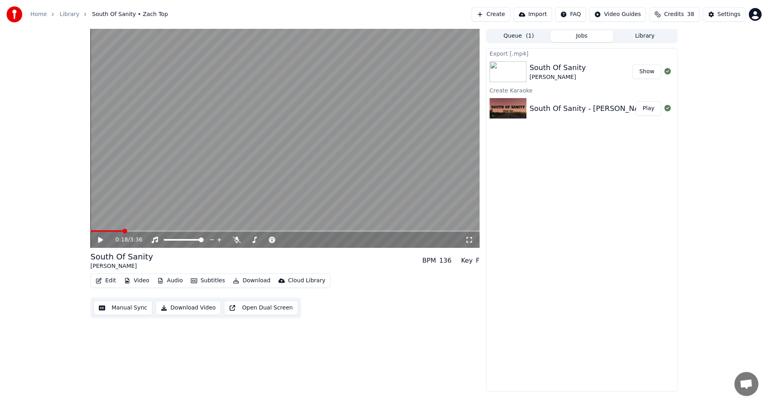
click at [491, 12] on button "Create" at bounding box center [491, 14] width 39 height 14
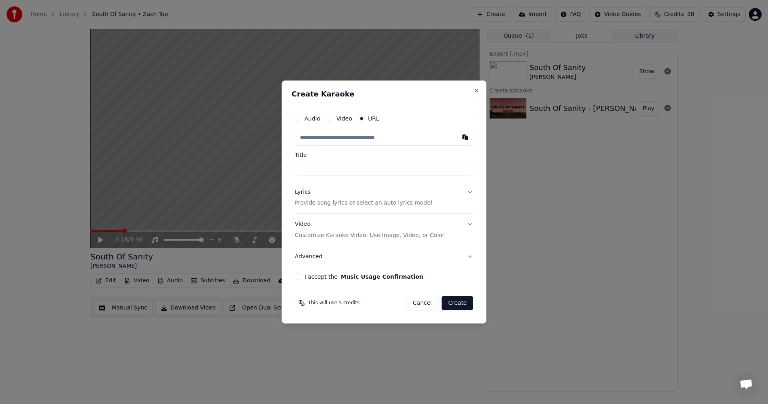
click at [465, 136] on button "button" at bounding box center [465, 137] width 16 height 14
type input "**********"
click at [470, 226] on button "Video Customize Karaoke Video: Use Image, Video, or Color" at bounding box center [384, 230] width 178 height 32
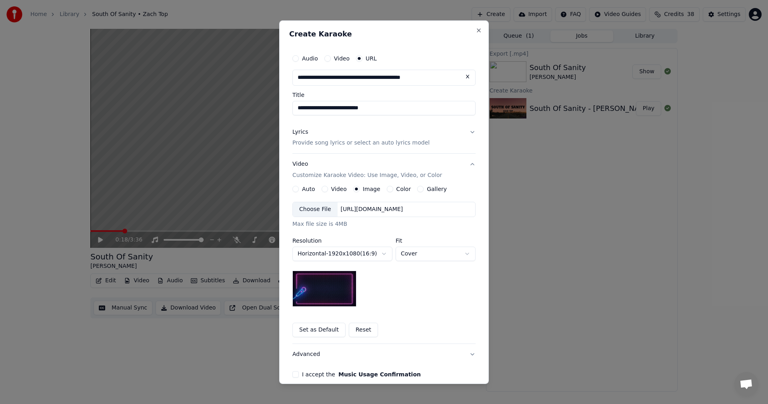
click at [317, 331] on button "Set as Default" at bounding box center [318, 329] width 53 height 14
click at [468, 132] on button "Lyrics Provide song lyrics or select an auto lyrics model" at bounding box center [383, 137] width 183 height 32
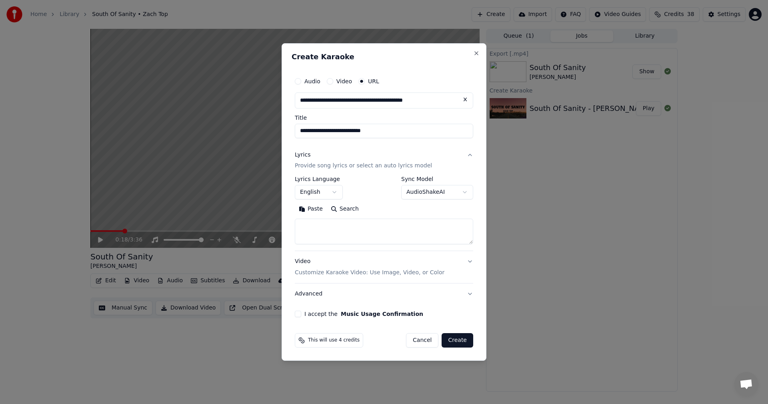
click at [296, 315] on button "I accept the Music Usage Confirmation" at bounding box center [298, 313] width 6 height 6
click at [456, 344] on button "Create" at bounding box center [458, 340] width 32 height 14
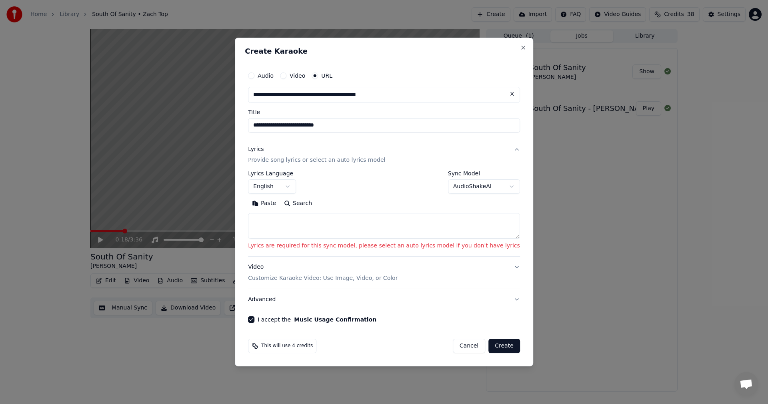
click at [493, 186] on body "**********" at bounding box center [384, 202] width 768 height 404
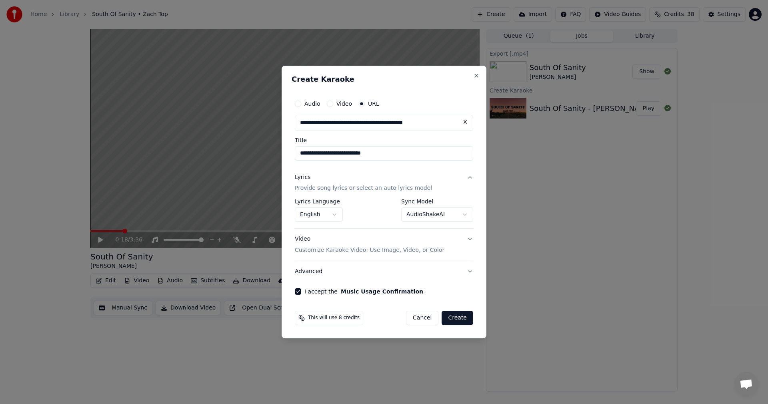
click at [458, 322] on button "Create" at bounding box center [458, 317] width 32 height 14
select select "**********"
select select
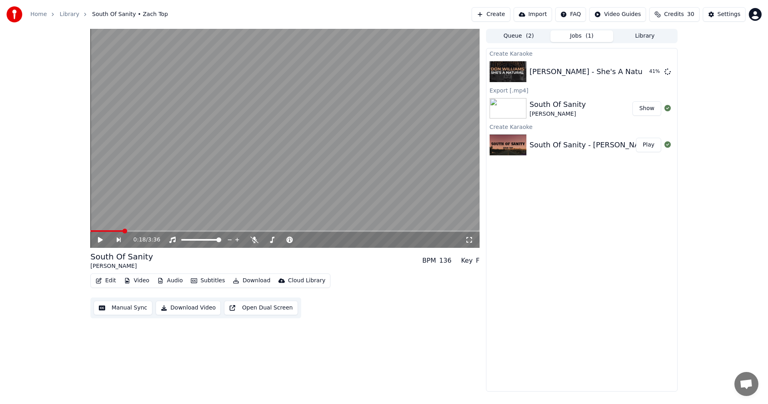
click at [458, 322] on div "0:18 / 3:36 South Of Sanity Zach Top BPM 136 Key F Edit Video Audio Subtitles D…" at bounding box center [284, 210] width 389 height 362
click at [645, 73] on button "Play" at bounding box center [648, 71] width 25 height 14
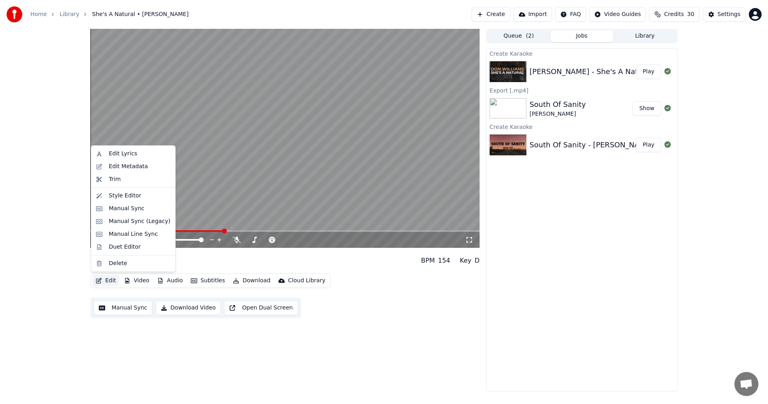
click at [109, 283] on button "Edit" at bounding box center [105, 280] width 27 height 11
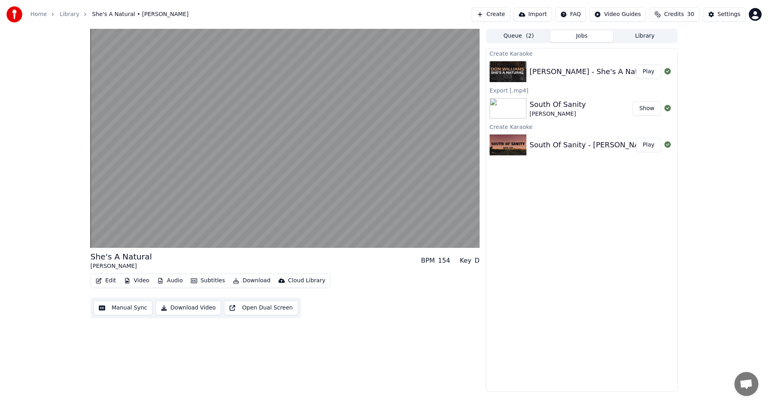
click at [150, 346] on div "She's A Natural [PERSON_NAME] BPM 154 Key D Edit Video Audio Subtitles Download…" at bounding box center [284, 210] width 389 height 362
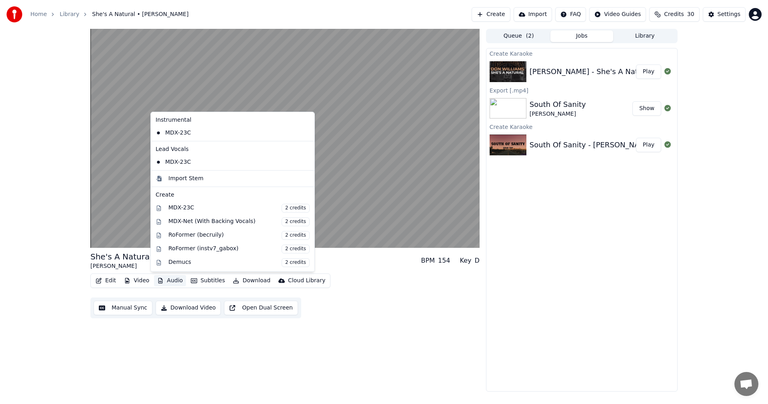
click at [172, 281] on button "Audio" at bounding box center [170, 280] width 32 height 11
click at [198, 335] on div "She's A Natural [PERSON_NAME] BPM 154 Key D Edit Video Audio Subtitles Download…" at bounding box center [284, 210] width 389 height 362
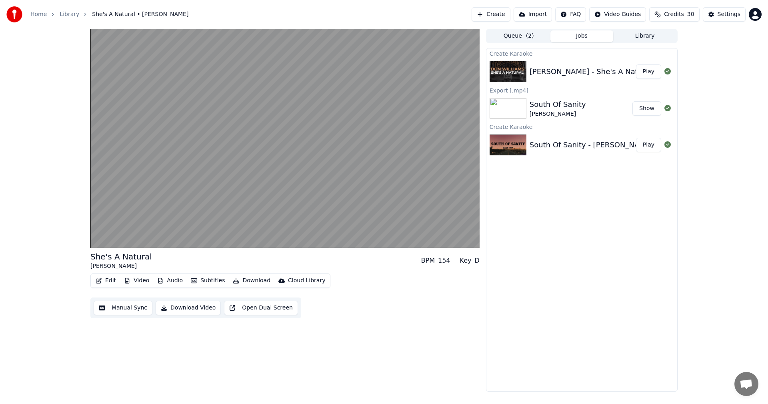
click at [209, 281] on button "Subtitles" at bounding box center [208, 280] width 40 height 11
click at [407, 343] on div "She's A Natural [PERSON_NAME] BPM 154 Key D Edit Video Audio Subtitles Download…" at bounding box center [284, 210] width 389 height 362
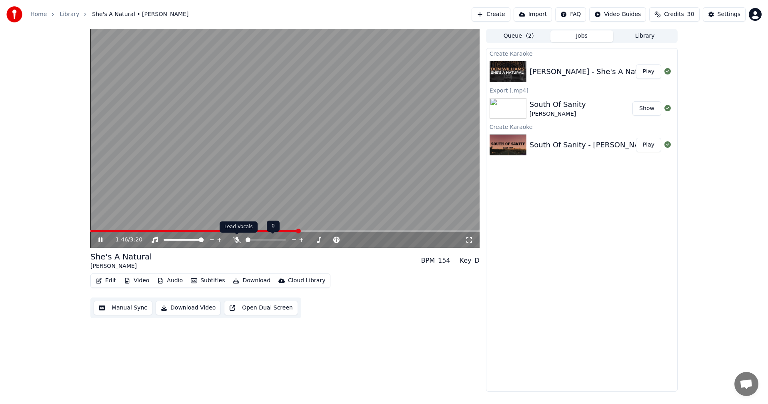
click at [236, 240] on icon at bounding box center [237, 239] width 8 height 6
click at [236, 240] on icon at bounding box center [236, 239] width 4 height 6
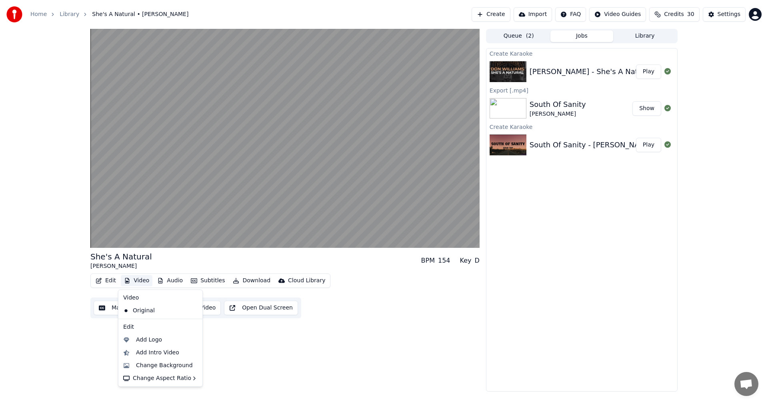
click at [138, 280] on button "Video" at bounding box center [137, 280] width 32 height 11
click at [336, 348] on div "She's A Natural [PERSON_NAME] BPM 154 Key D Edit Video Audio Subtitles Download…" at bounding box center [284, 210] width 389 height 362
click at [111, 279] on button "Edit" at bounding box center [105, 280] width 27 height 11
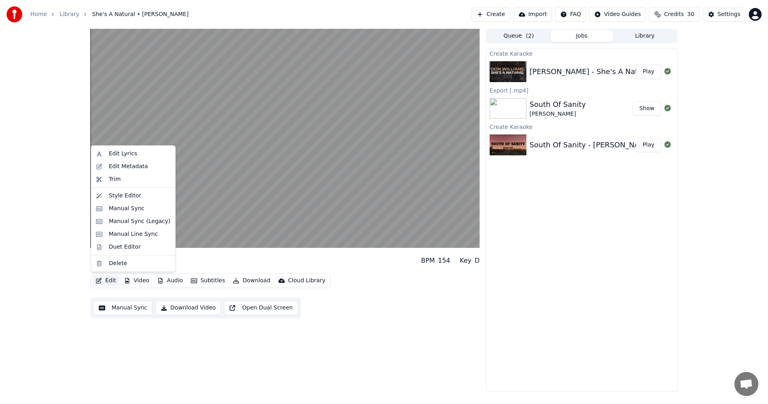
click at [200, 341] on div "She's A Natural [PERSON_NAME] BPM 154 Key D Edit Video Audio Subtitles Download…" at bounding box center [284, 210] width 389 height 362
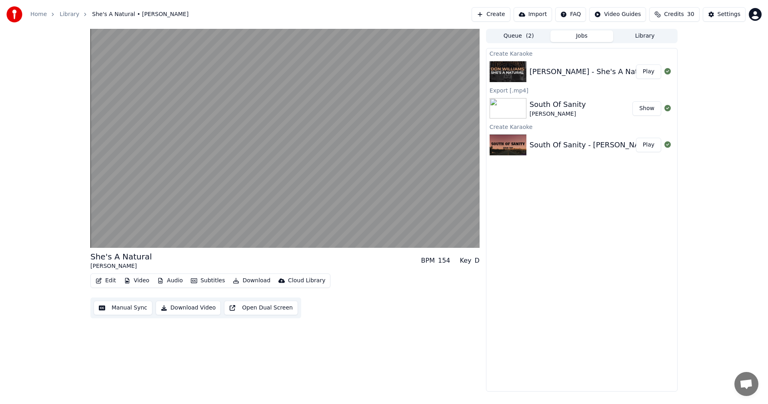
click at [171, 278] on button "Audio" at bounding box center [170, 280] width 32 height 11
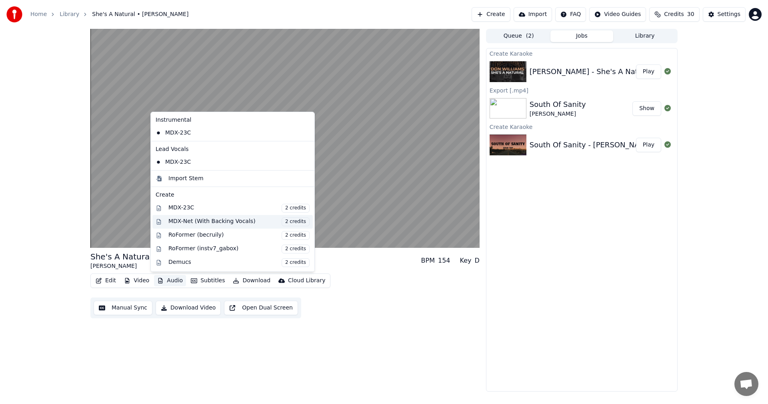
click at [197, 221] on div "MDX-Net (With Backing Vocals) 2 credits" at bounding box center [238, 221] width 141 height 9
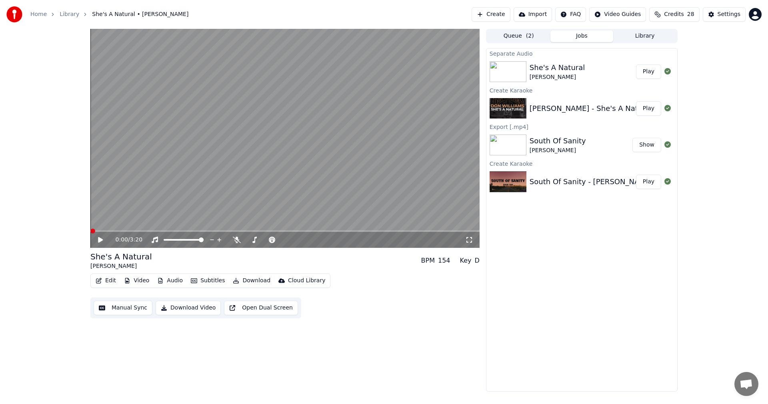
click at [651, 75] on button "Play" at bounding box center [648, 71] width 25 height 14
click at [100, 238] on icon at bounding box center [100, 239] width 4 height 5
click at [644, 104] on button "Play" at bounding box center [648, 108] width 25 height 14
click at [644, 77] on button "Play" at bounding box center [648, 71] width 25 height 14
click at [177, 199] on video at bounding box center [284, 138] width 389 height 219
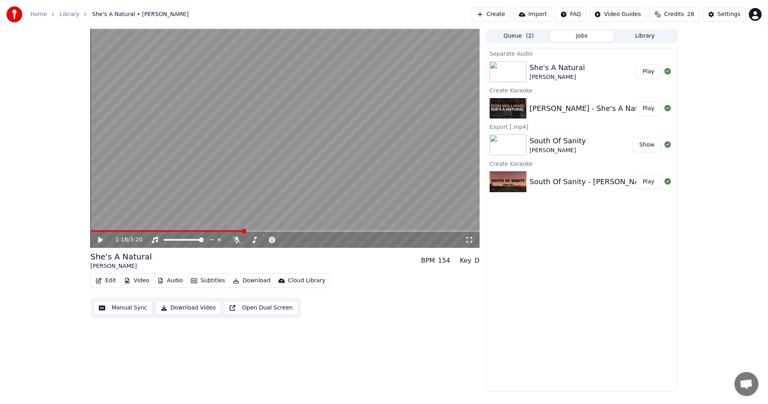
click at [177, 199] on video at bounding box center [284, 138] width 389 height 219
click at [161, 216] on video at bounding box center [284, 138] width 389 height 219
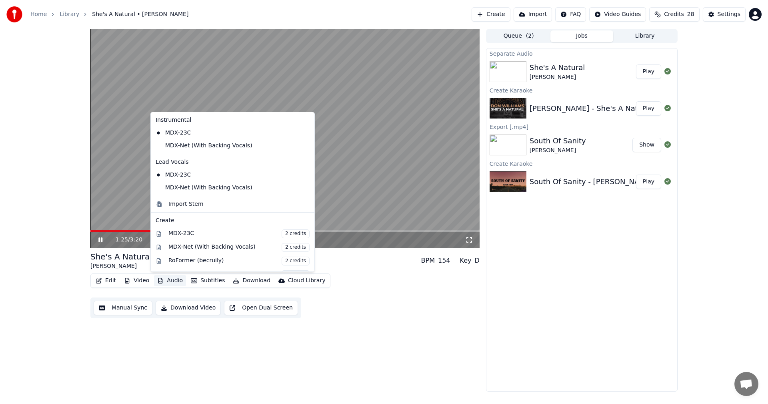
click at [172, 282] on button "Audio" at bounding box center [170, 280] width 32 height 11
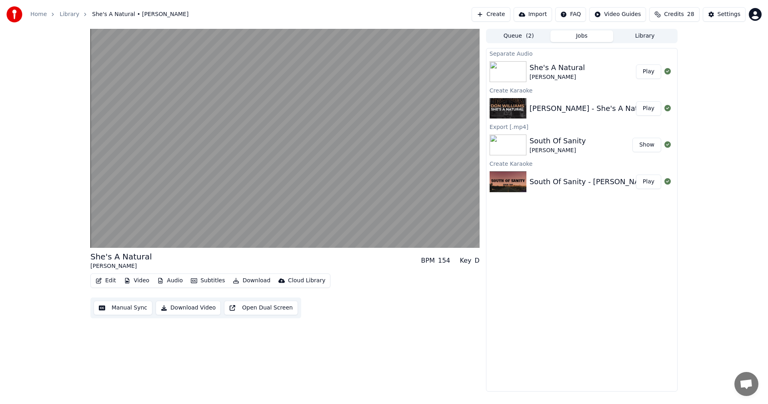
click at [344, 267] on div "She's A Natural [PERSON_NAME] BPM 154 Key D" at bounding box center [284, 260] width 389 height 19
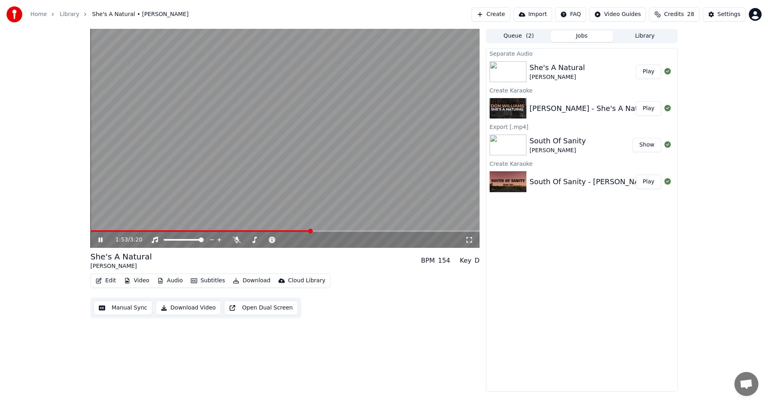
click at [511, 107] on img at bounding box center [508, 108] width 37 height 21
click at [103, 238] on icon at bounding box center [106, 239] width 19 height 6
click at [645, 110] on button "Play" at bounding box center [648, 108] width 25 height 14
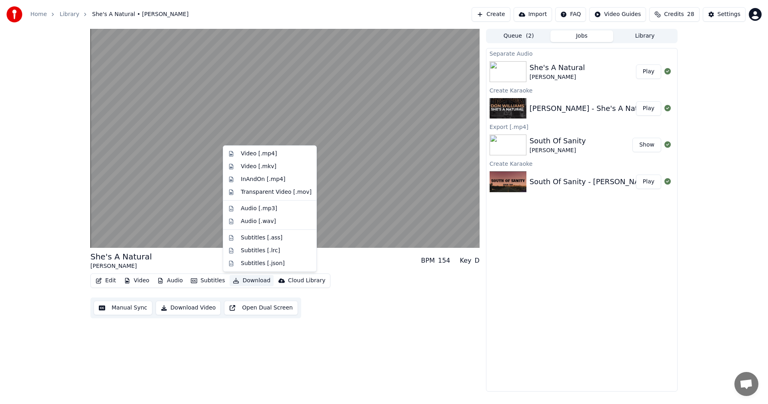
click at [250, 281] on button "Download" at bounding box center [252, 280] width 44 height 11
click at [252, 152] on div "Video [.mp4]" at bounding box center [259, 154] width 36 height 8
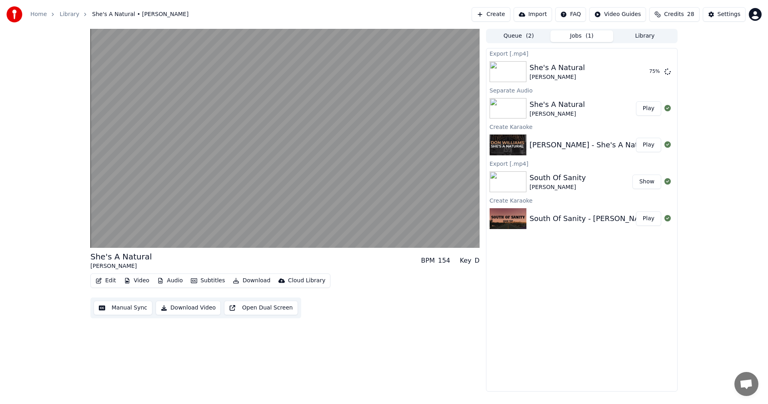
click at [172, 280] on button "Audio" at bounding box center [170, 280] width 32 height 11
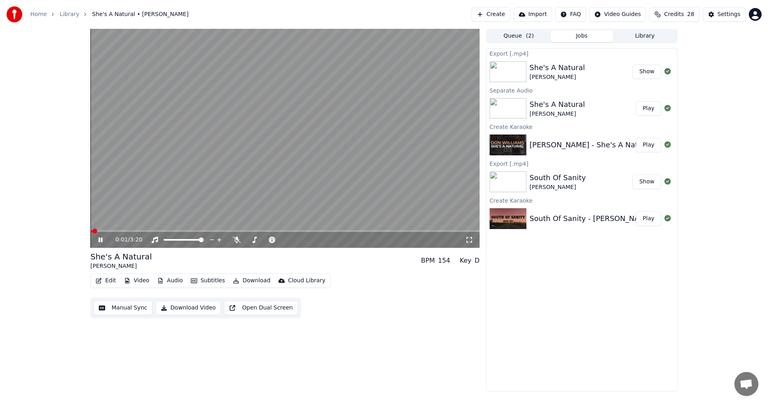
click at [92, 231] on span at bounding box center [91, 231] width 2 height 2
click at [166, 284] on button "Audio" at bounding box center [170, 280] width 32 height 11
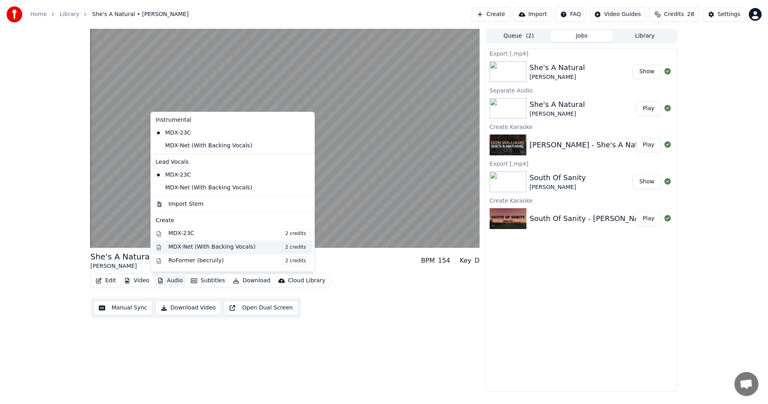
click at [180, 245] on div "MDX-Net (With Backing Vocals) 2 credits" at bounding box center [238, 247] width 141 height 9
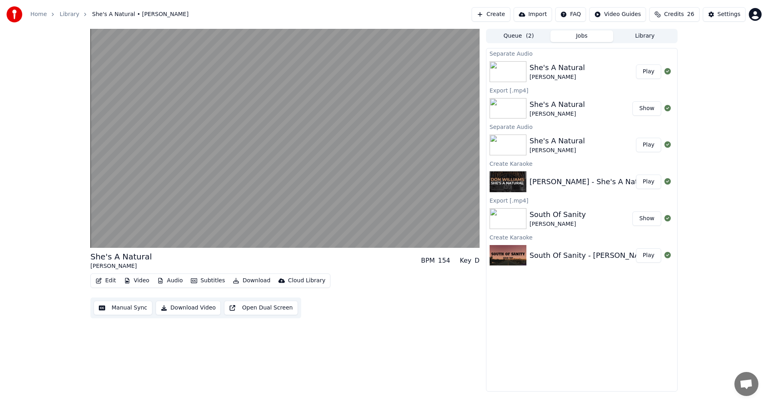
click at [652, 71] on button "Play" at bounding box center [648, 71] width 25 height 14
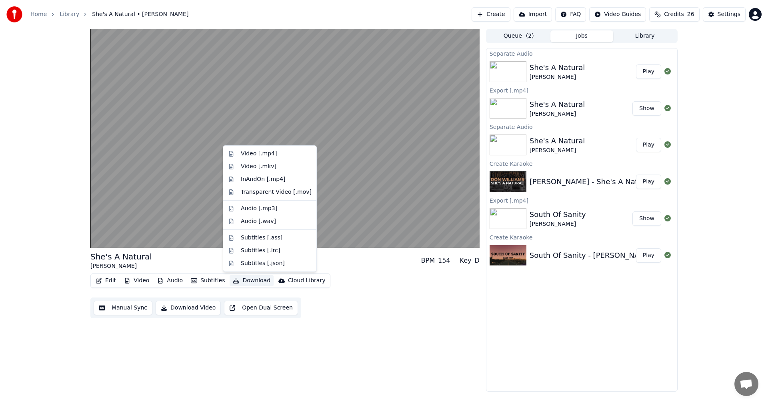
click at [246, 282] on button "Download" at bounding box center [252, 280] width 44 height 11
click at [258, 149] on div "Video [.mp4]" at bounding box center [270, 153] width 90 height 13
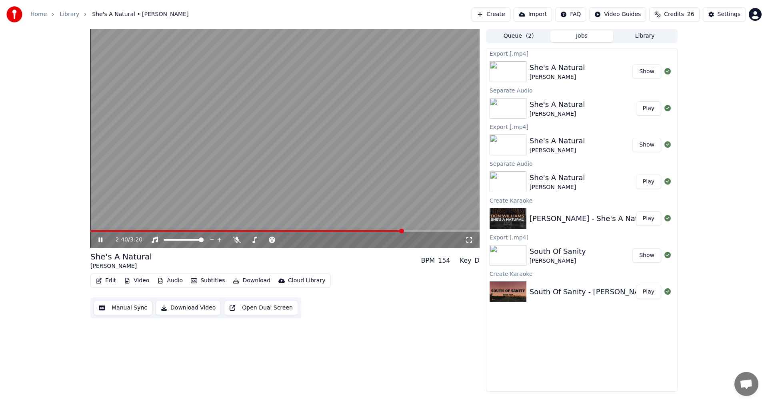
click at [647, 77] on button "Show" at bounding box center [646, 71] width 29 height 14
click at [100, 237] on icon at bounding box center [106, 239] width 19 height 6
